Goal: Task Accomplishment & Management: Use online tool/utility

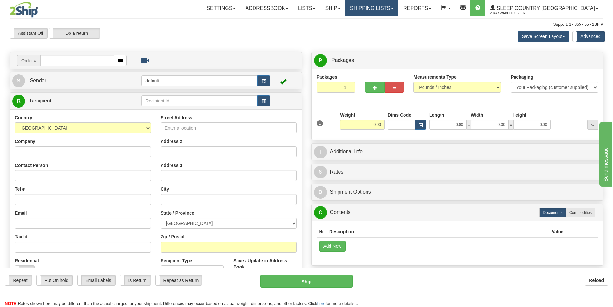
click at [395, 5] on link "Shipping lists" at bounding box center [371, 8] width 53 height 16
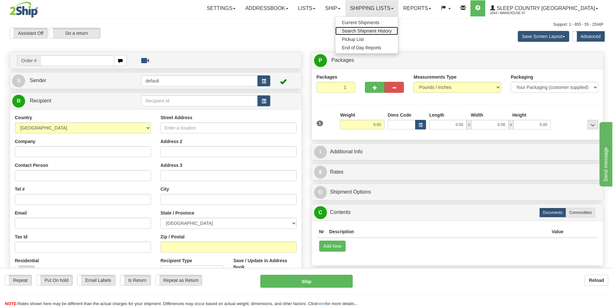
click at [391, 31] on span "Search Shipment History" at bounding box center [367, 30] width 50 height 5
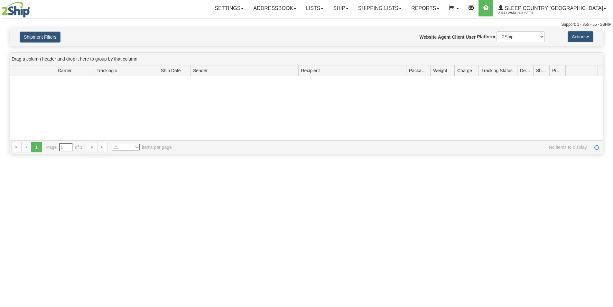
type input "From 10/03/2025 To 10/04/2025"
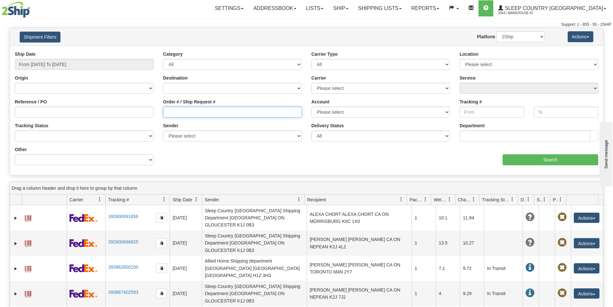
click at [203, 110] on input "Order # / Ship Request #" at bounding box center [232, 111] width 139 height 11
type input "9000I127617"
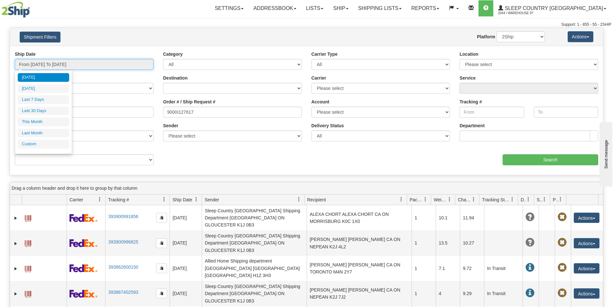
click at [136, 63] on input "From 10/03/2025 To 10/04/2025" at bounding box center [84, 64] width 139 height 11
click at [41, 107] on li "Last 30 Days" at bounding box center [43, 110] width 51 height 9
type input "From 09/05/2025 To 10/04/2025"
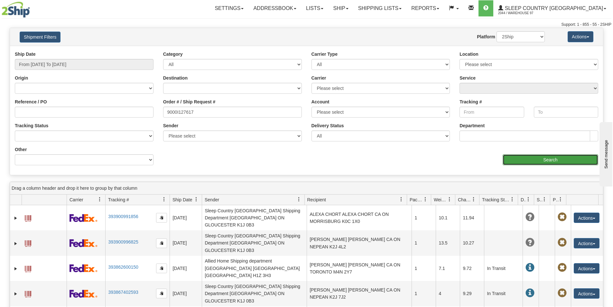
click at [528, 158] on input "Search" at bounding box center [550, 159] width 96 height 11
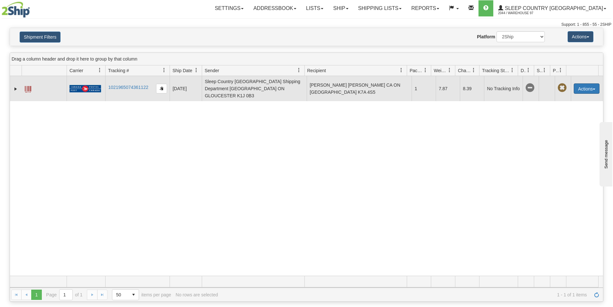
click at [587, 85] on button "Actions" at bounding box center [586, 88] width 26 height 10
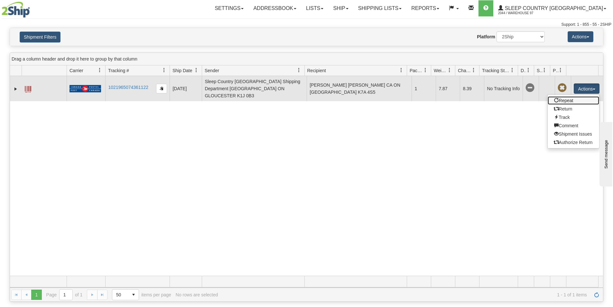
click at [560, 98] on link "Repeat" at bounding box center [572, 100] width 51 height 8
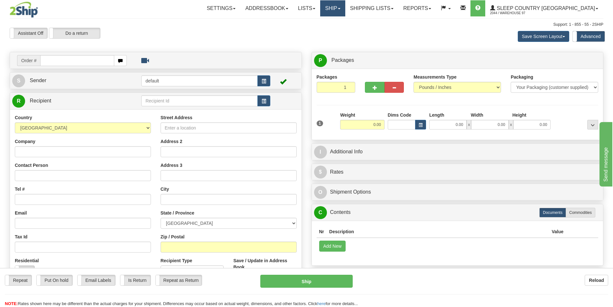
click at [345, 5] on link "Ship" at bounding box center [332, 8] width 25 height 16
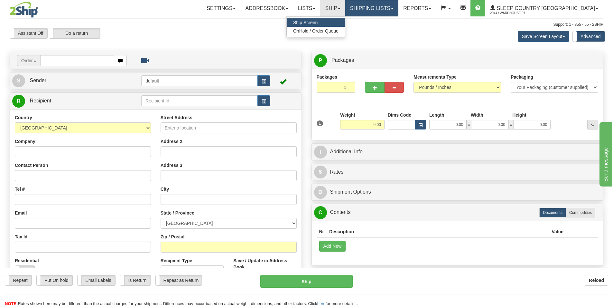
click at [388, 6] on link "Shipping lists" at bounding box center [371, 8] width 53 height 16
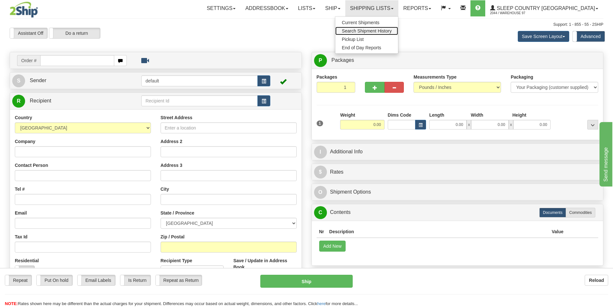
click at [390, 30] on span "Search Shipment History" at bounding box center [367, 30] width 50 height 5
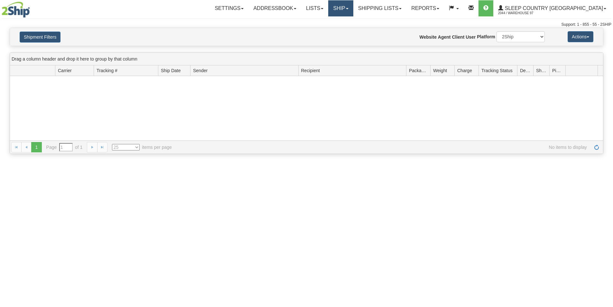
type input "From [DATE] To [DATE]"
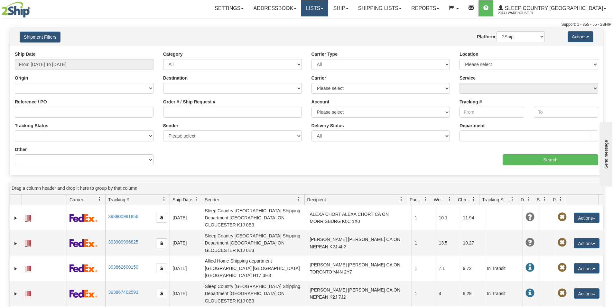
click at [328, 8] on link "Lists" at bounding box center [314, 8] width 27 height 16
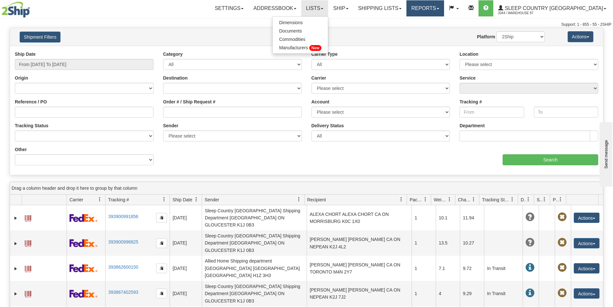
click at [444, 5] on link "Reports" at bounding box center [425, 8] width 38 height 16
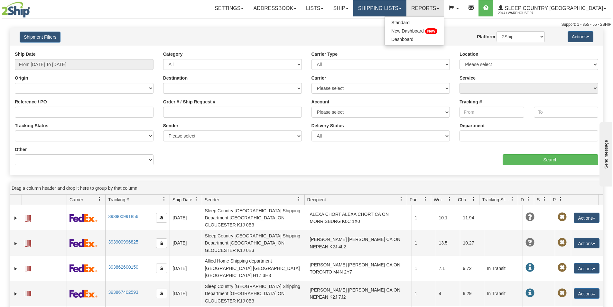
click at [406, 5] on link "Shipping lists" at bounding box center [379, 8] width 53 height 16
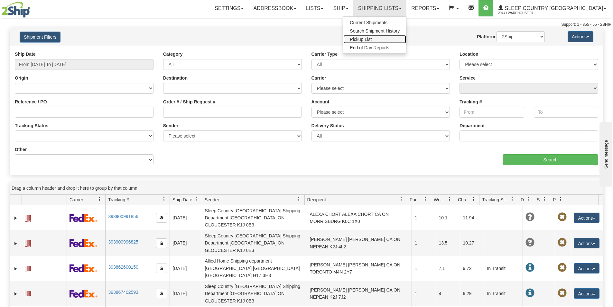
click at [371, 38] on span "Pickup List" at bounding box center [361, 39] width 22 height 5
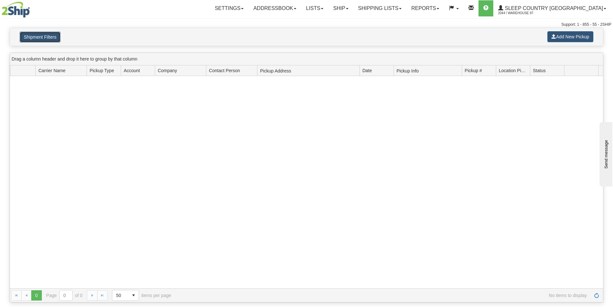
click at [38, 39] on button "Shipment Filters" at bounding box center [40, 37] width 41 height 11
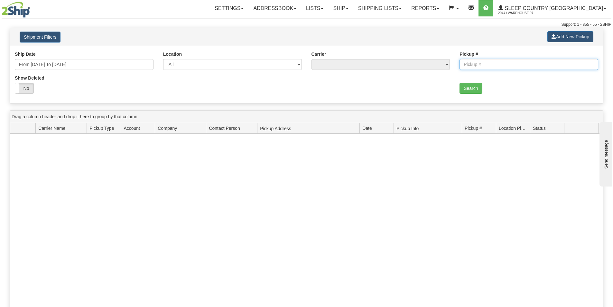
click at [483, 66] on input "Pickup #" at bounding box center [528, 64] width 139 height 11
paste input "9000I127617"
type input "9000I127617"
click at [475, 86] on button "Search" at bounding box center [470, 88] width 23 height 11
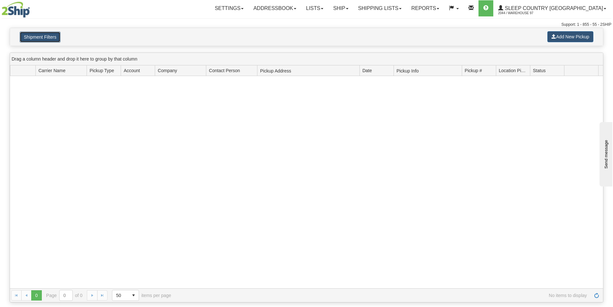
click at [27, 32] on button "Shipment Filters" at bounding box center [40, 37] width 41 height 11
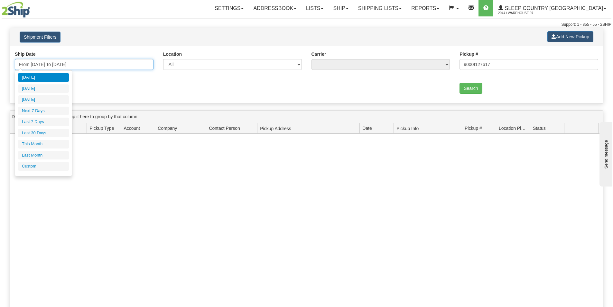
click at [87, 62] on input "From 10/04/2025 To 10/11/2025" at bounding box center [84, 64] width 139 height 11
click at [50, 130] on li "Last 30 Days" at bounding box center [43, 133] width 51 height 9
type input "From 09/05/2025 To 10/04/2025"
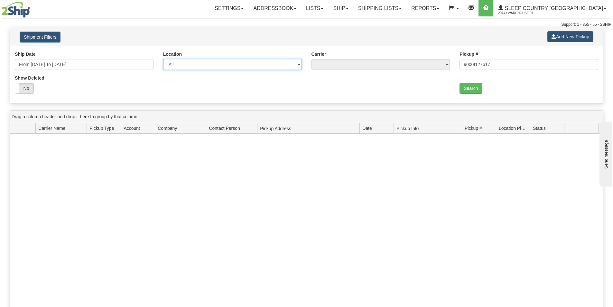
click at [232, 65] on select "All 97 DUVET FASUS IMRU REFF SINCA" at bounding box center [232, 64] width 139 height 11
select select "3938"
click at [163, 59] on select "All 97 DUVET FASUS IMRU REFF SINCA" at bounding box center [232, 64] width 139 height 11
click at [386, 66] on select "All 20 - Canada Post 14 - Canpar 2 - FedEx Express® 11 - Purolator 8 - UPS" at bounding box center [380, 64] width 139 height 11
select select "20"
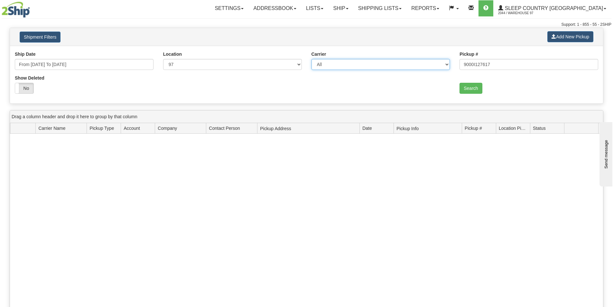
click at [311, 59] on select "All 20 - Canada Post 14 - Canpar 2 - FedEx Express® 11 - Purolator 8 - UPS" at bounding box center [380, 64] width 139 height 11
click at [472, 87] on button "Search" at bounding box center [470, 88] width 23 height 11
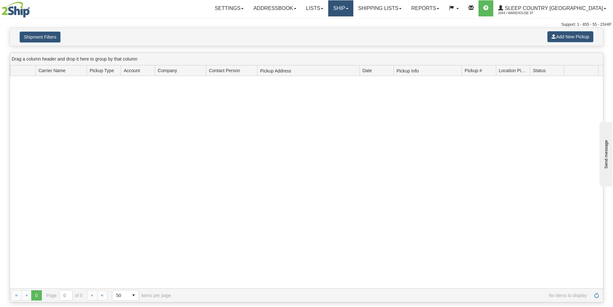
click at [353, 9] on link "Ship" at bounding box center [340, 8] width 25 height 16
click at [395, 5] on link "Shipping lists" at bounding box center [379, 8] width 53 height 16
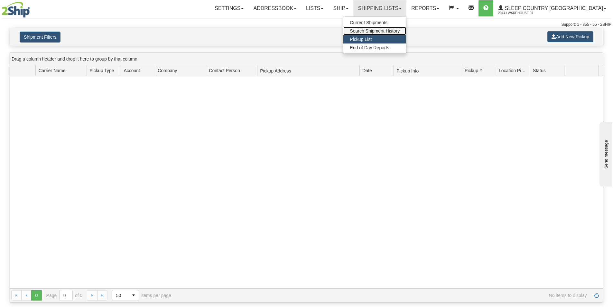
click at [385, 28] on span "Search Shipment History" at bounding box center [375, 30] width 50 height 5
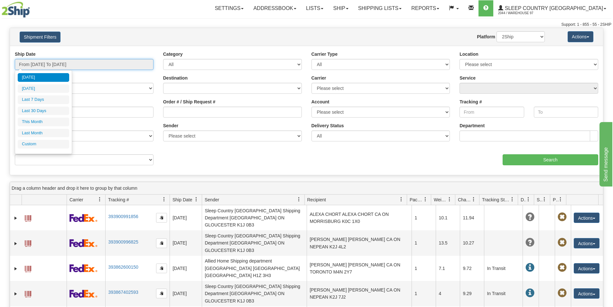
click at [108, 64] on input "From [DATE] To [DATE]" at bounding box center [84, 64] width 139 height 11
click at [47, 108] on li "Last 30 Days" at bounding box center [43, 110] width 51 height 9
type input "From [DATE] To [DATE]"
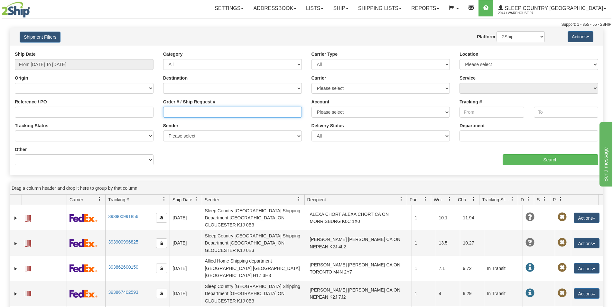
click at [193, 108] on input "Order # / Ship Request #" at bounding box center [232, 111] width 139 height 11
paste input "9000I127617"
type input "9000I127617"
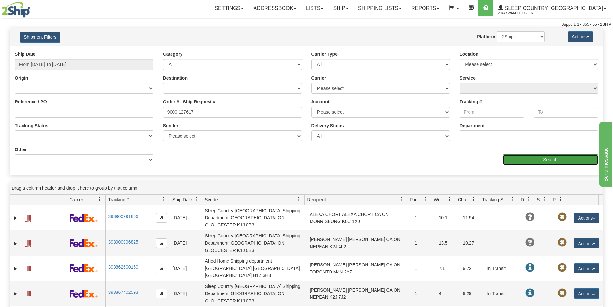
click at [524, 157] on input "Search" at bounding box center [550, 159] width 96 height 11
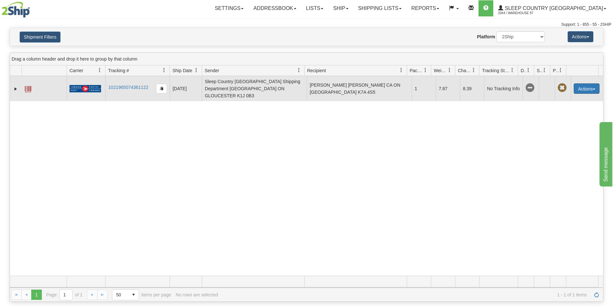
click at [583, 83] on button "Actions" at bounding box center [586, 88] width 26 height 10
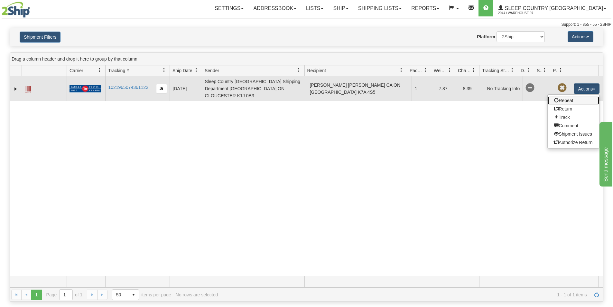
click at [560, 96] on link "Repeat" at bounding box center [572, 100] width 51 height 8
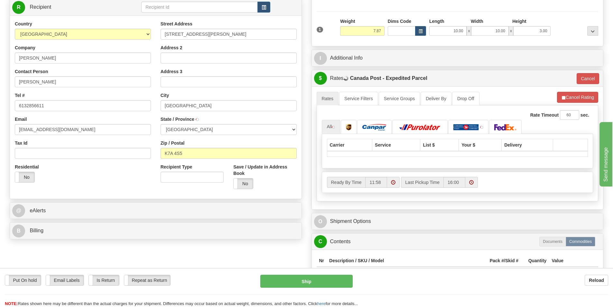
scroll to position [96, 0]
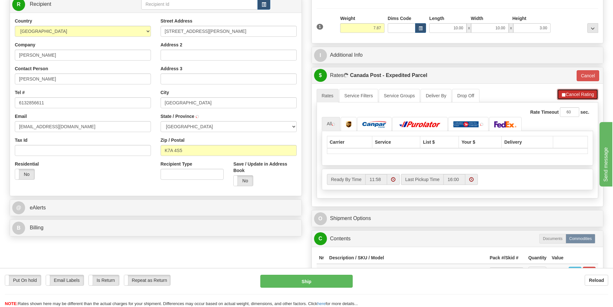
click at [581, 94] on button "Cancel Rating" at bounding box center [577, 94] width 41 height 11
click at [572, 91] on button "Refresh Rates" at bounding box center [576, 94] width 41 height 11
type input "DOM.EP"
click at [586, 75] on button "Cancel" at bounding box center [587, 75] width 23 height 11
click at [563, 92] on button "Cancel Rating" at bounding box center [577, 94] width 41 height 11
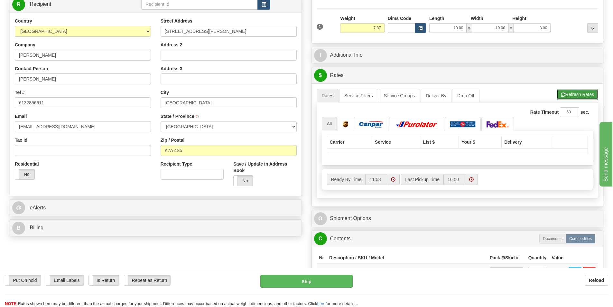
click at [573, 91] on button "Refresh Rates" at bounding box center [576, 94] width 41 height 11
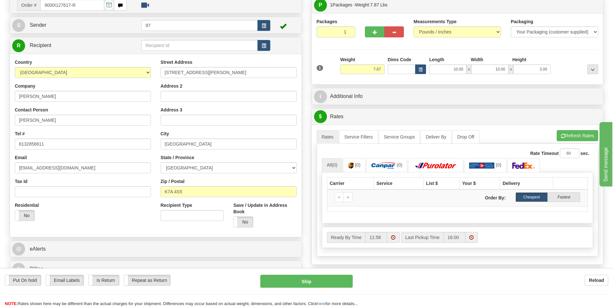
scroll to position [0, 0]
